Goal: Navigation & Orientation: Find specific page/section

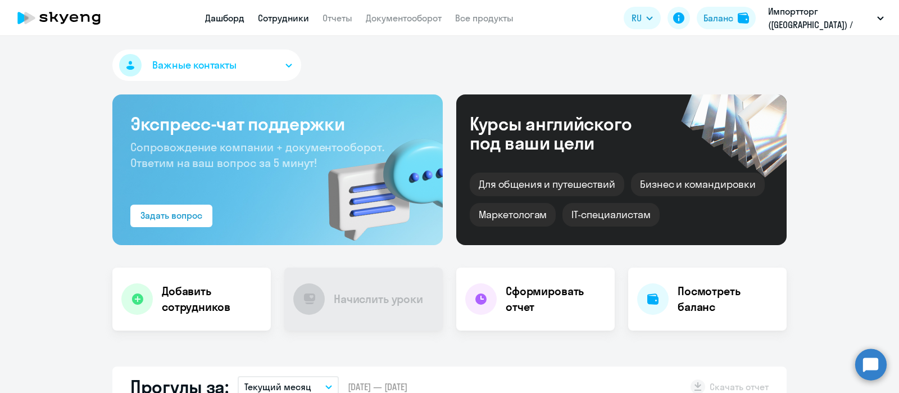
select select "30"
click at [273, 16] on link "Сотрудники" at bounding box center [283, 17] width 51 height 11
select select "30"
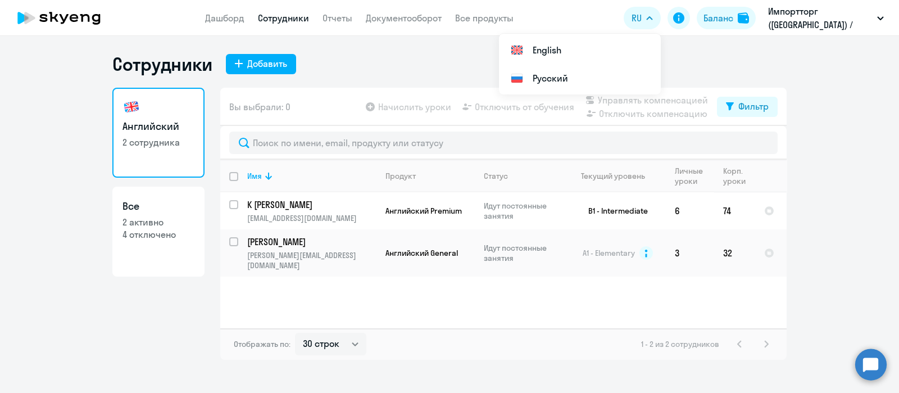
click at [841, 138] on ng-component "Сотрудники Добавить Английский 2 сотрудника Все 2 активно 4 отключено Вы выбрал…" at bounding box center [449, 206] width 899 height 307
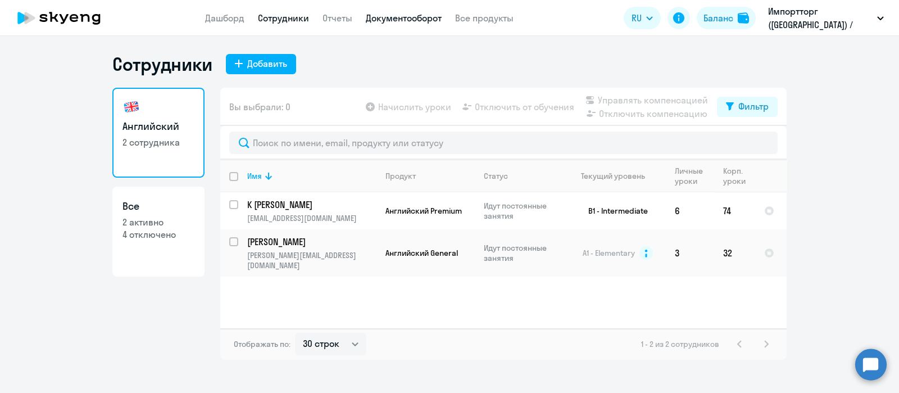
click at [401, 21] on link "Документооборот" at bounding box center [404, 17] width 76 height 11
